Goal: Transaction & Acquisition: Purchase product/service

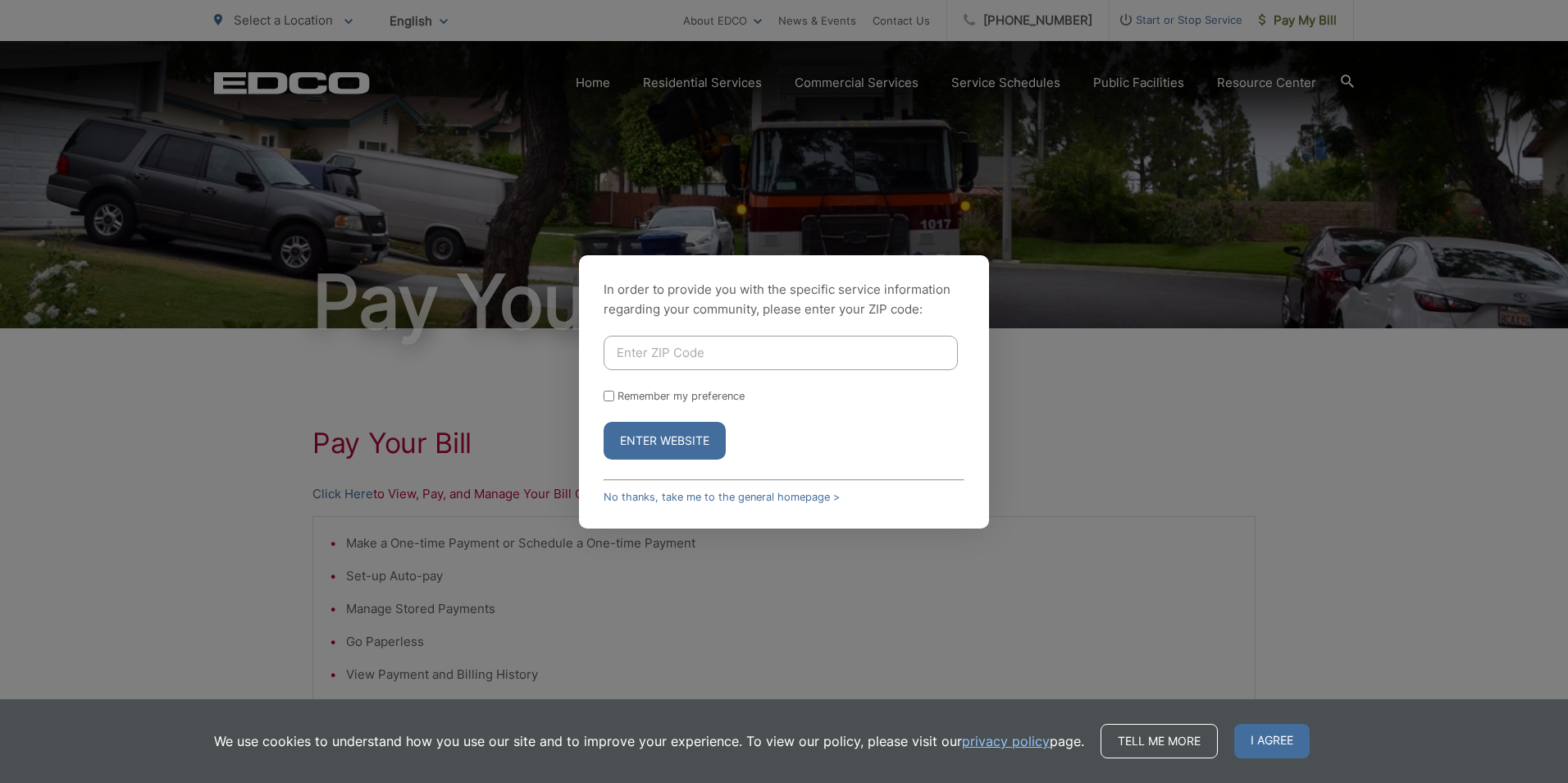
click at [685, 352] on input "Enter ZIP Code" at bounding box center [781, 352] width 354 height 35
type input "92078-1051"
click at [649, 427] on button "Enter Website" at bounding box center [665, 441] width 122 height 38
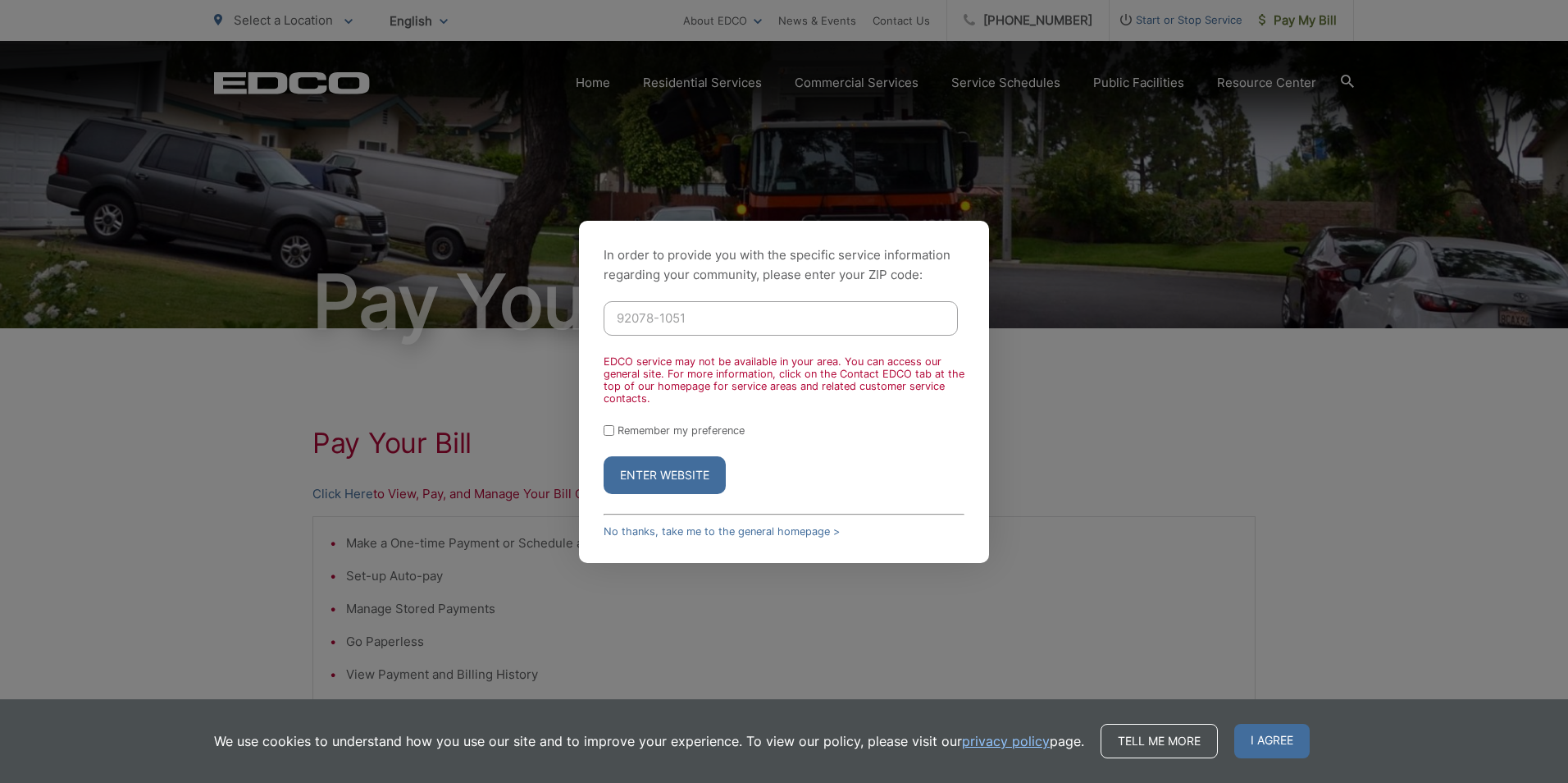
click at [297, 388] on div "In order to provide you with the specific service information regarding your co…" at bounding box center [784, 391] width 1568 height 783
click at [686, 322] on input "92078-1051" at bounding box center [781, 318] width 354 height 35
click at [606, 432] on input "Remember my preference" at bounding box center [608, 430] width 10 height 10
checkbox input "true"
click at [629, 481] on button "Enter Website" at bounding box center [665, 475] width 122 height 38
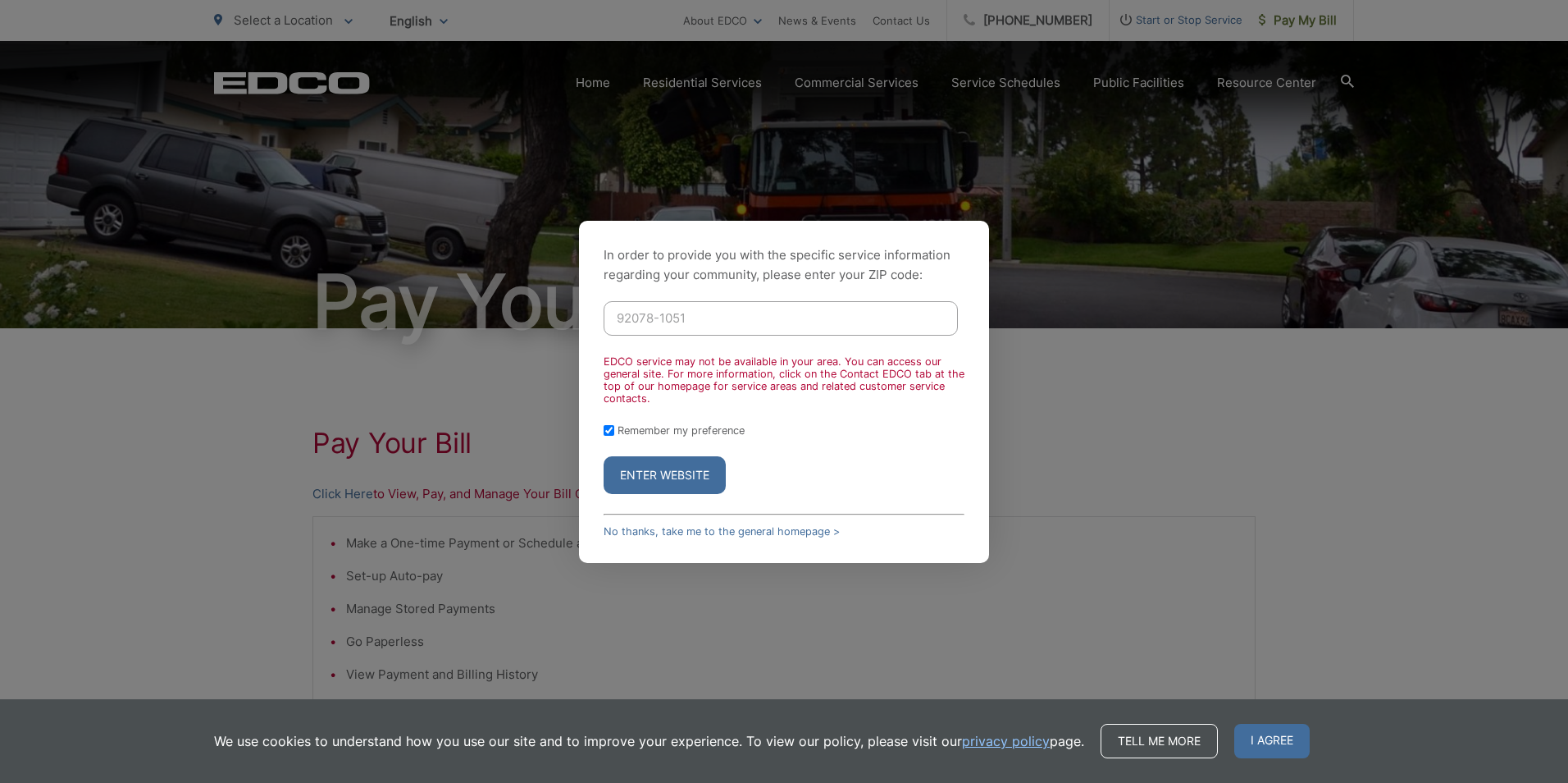
click at [717, 310] on input "92078-1051" at bounding box center [781, 318] width 354 height 35
drag, startPoint x: 717, startPoint y: 310, endPoint x: 655, endPoint y: 323, distance: 63.3
click at [655, 323] on input "92078-1051" at bounding box center [781, 318] width 354 height 35
type input "92078"
click at [653, 479] on button "Enter Website" at bounding box center [665, 475] width 122 height 38
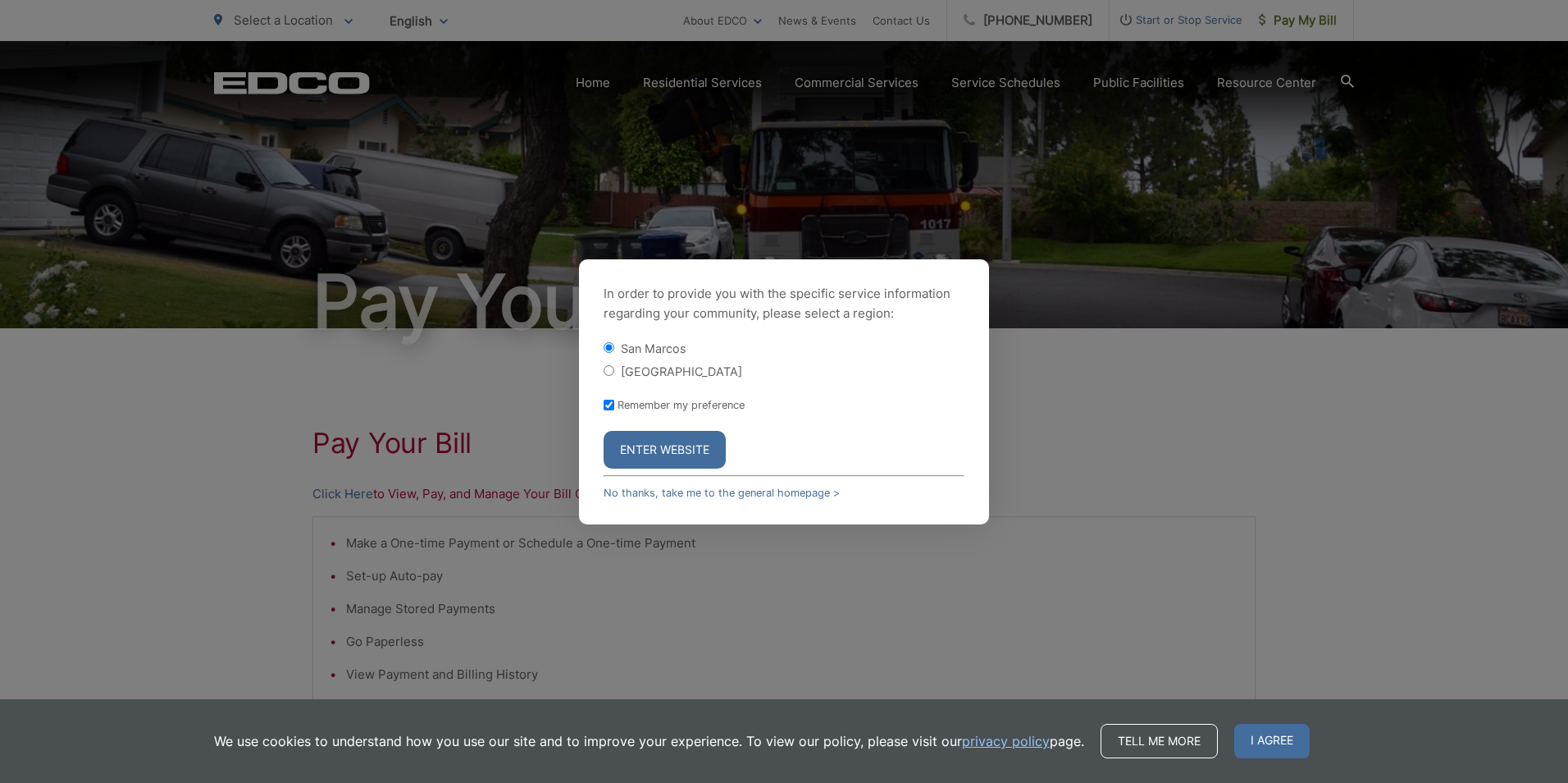
click at [699, 439] on button "Enter Website" at bounding box center [665, 449] width 122 height 38
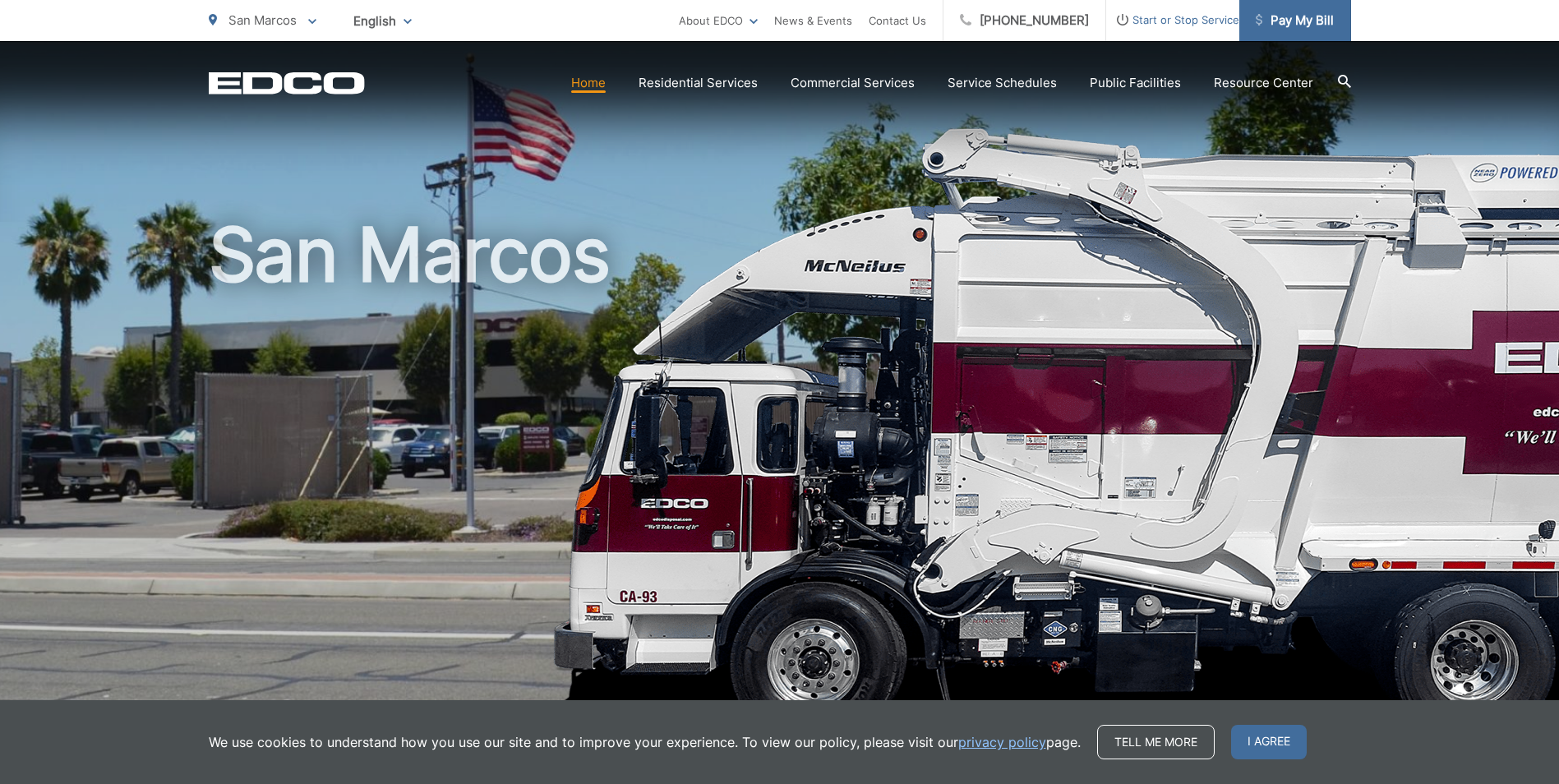
click at [1300, 26] on span "Pay My Bill" at bounding box center [1295, 20] width 78 height 20
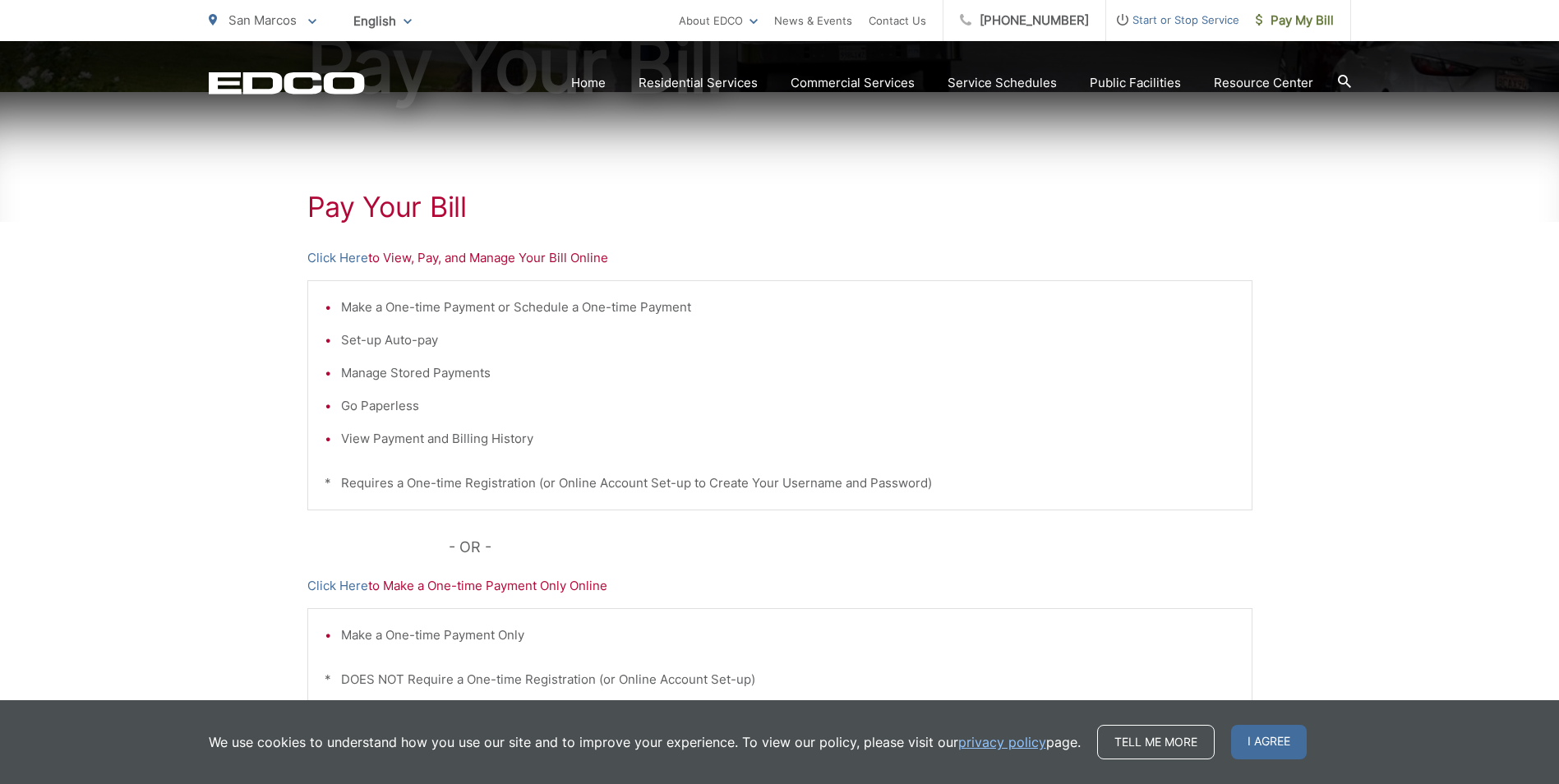
scroll to position [246, 0]
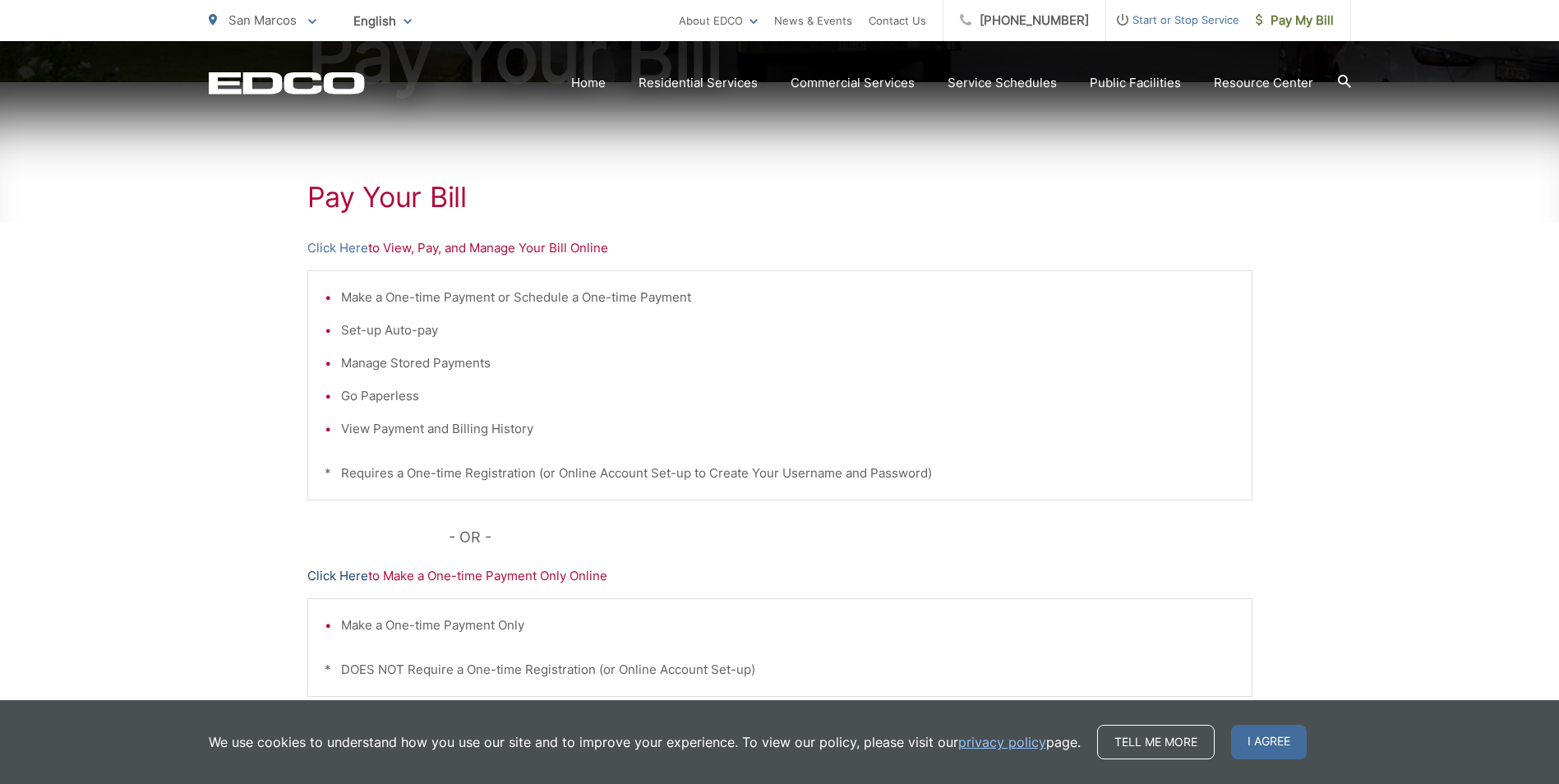
click at [349, 582] on link "Click Here" at bounding box center [338, 575] width 60 height 20
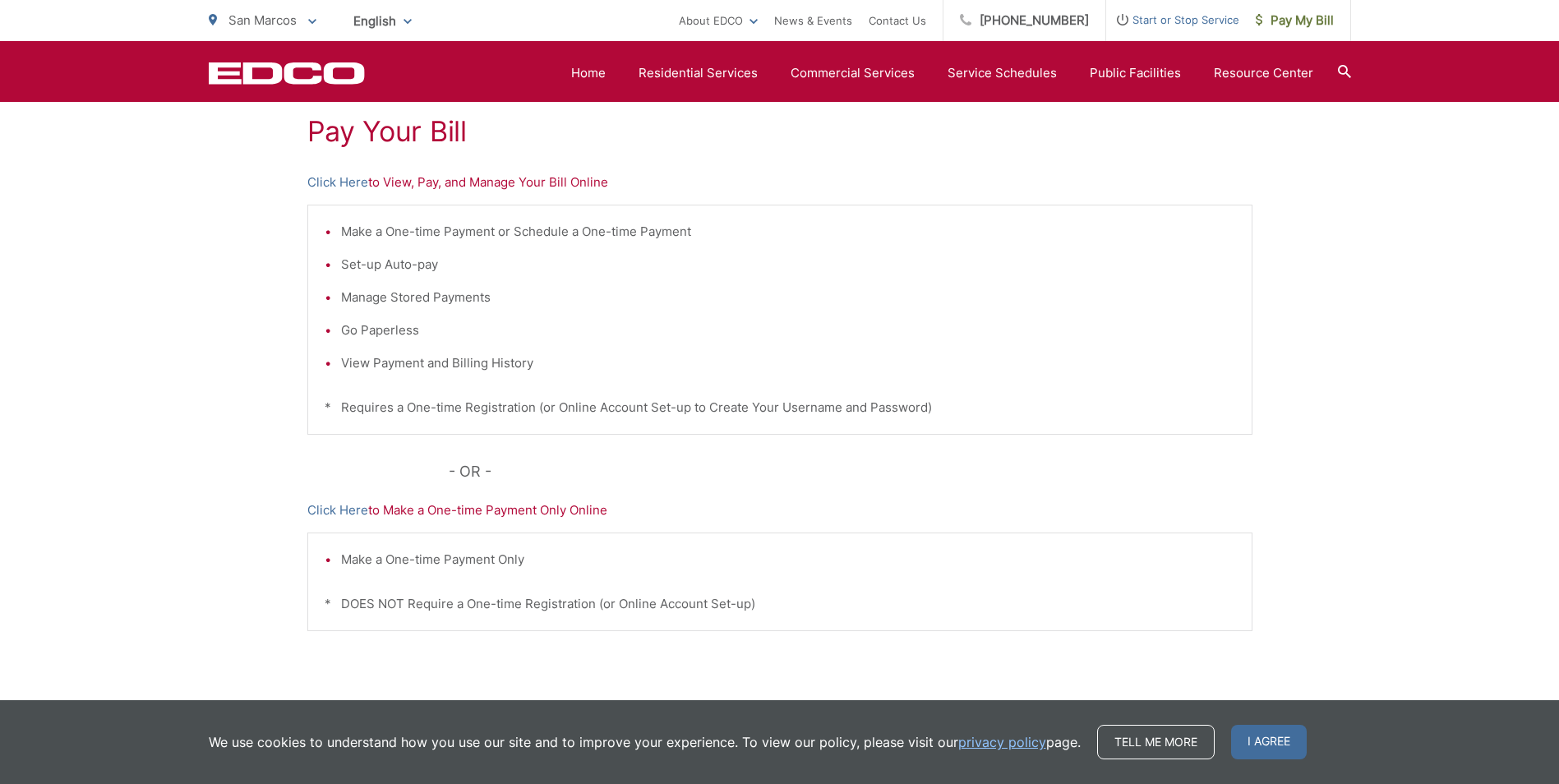
scroll to position [220, 0]
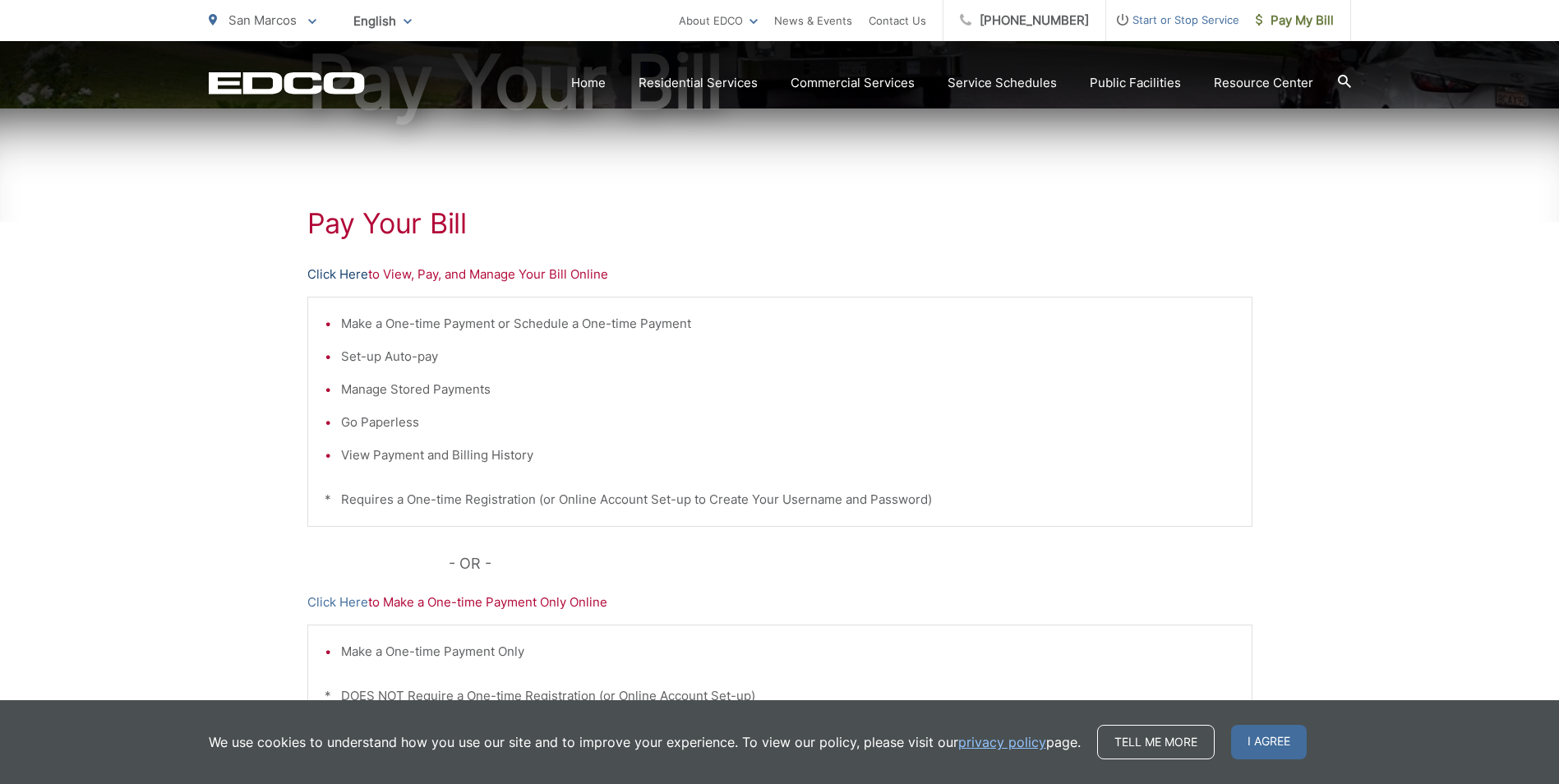
click at [346, 276] on link "Click Here" at bounding box center [338, 274] width 60 height 20
